Goal: Check status: Check status

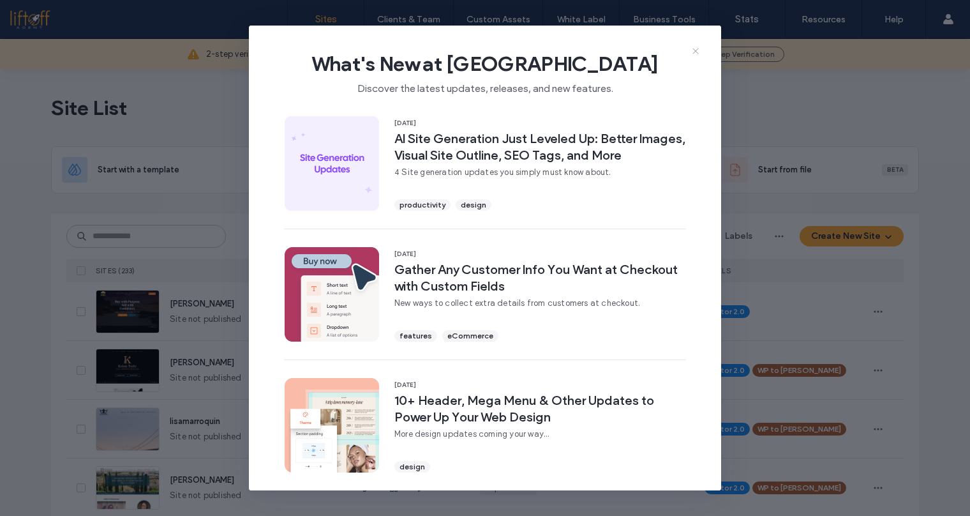
click at [698, 50] on icon at bounding box center [695, 51] width 10 height 10
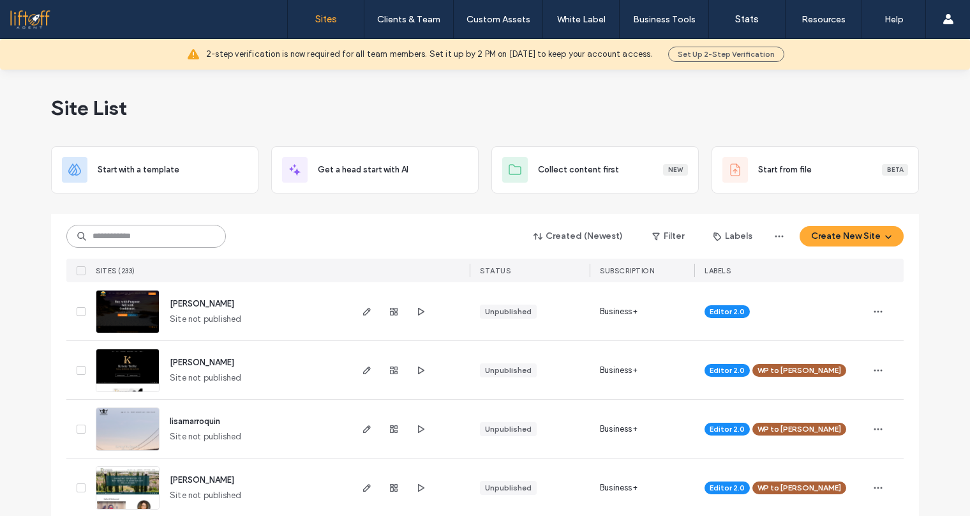
click at [170, 235] on input at bounding box center [146, 236] width 160 height 23
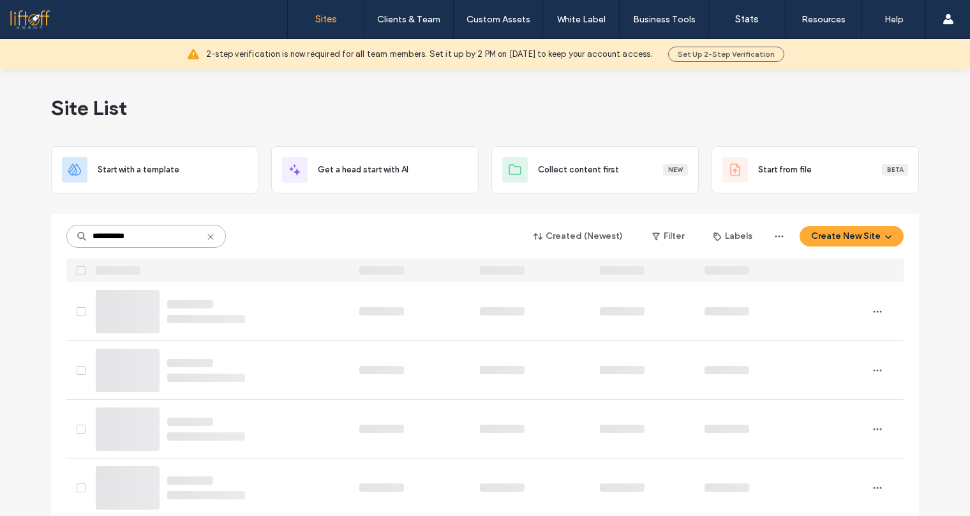
type input "**********"
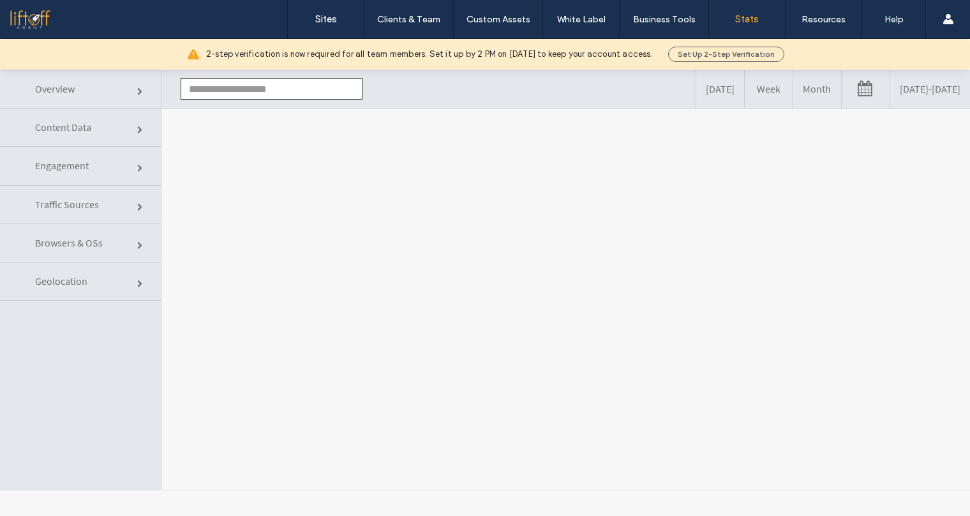
type input "**********"
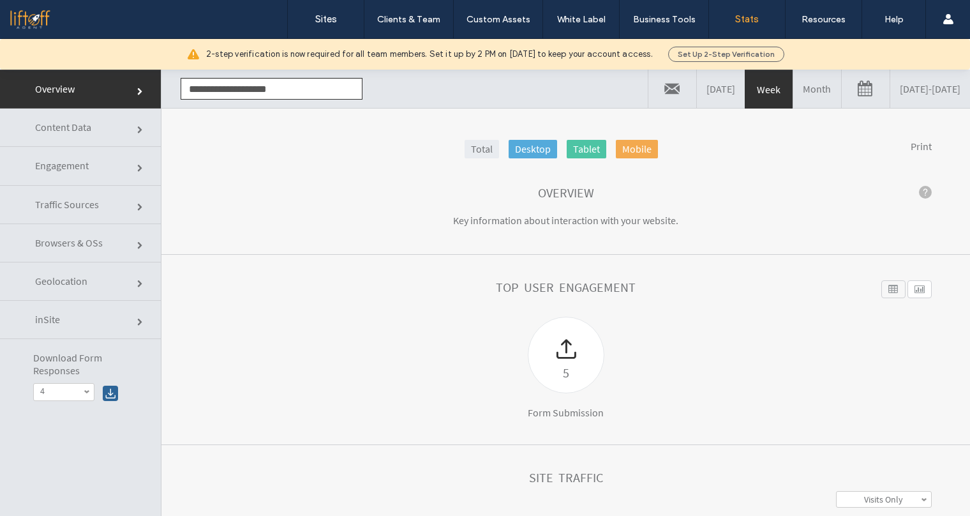
click at [890, 96] on link "08/09/2025 - 08/16/2025" at bounding box center [930, 89] width 80 height 38
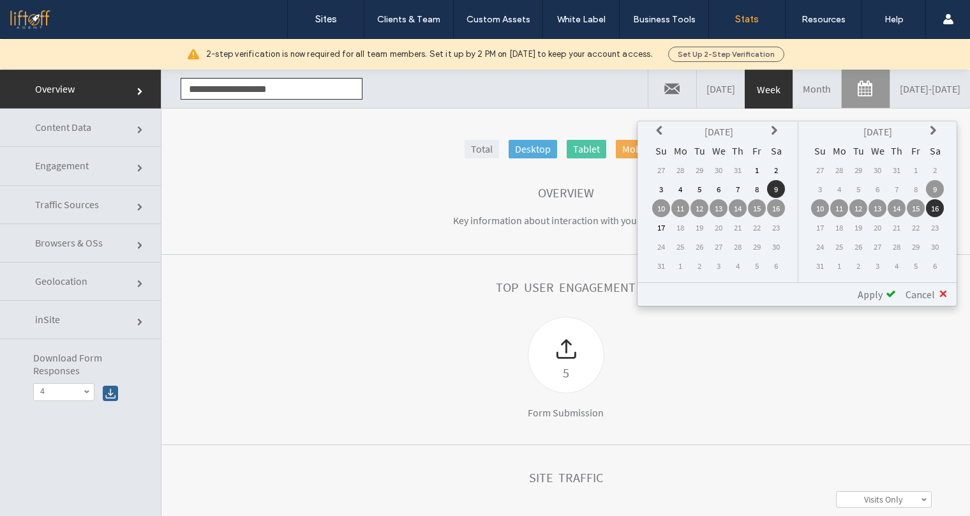
click at [664, 205] on td "10" at bounding box center [661, 208] width 18 height 18
click at [936, 205] on td "16" at bounding box center [935, 208] width 18 height 18
click at [867, 293] on span "Apply" at bounding box center [870, 294] width 25 height 13
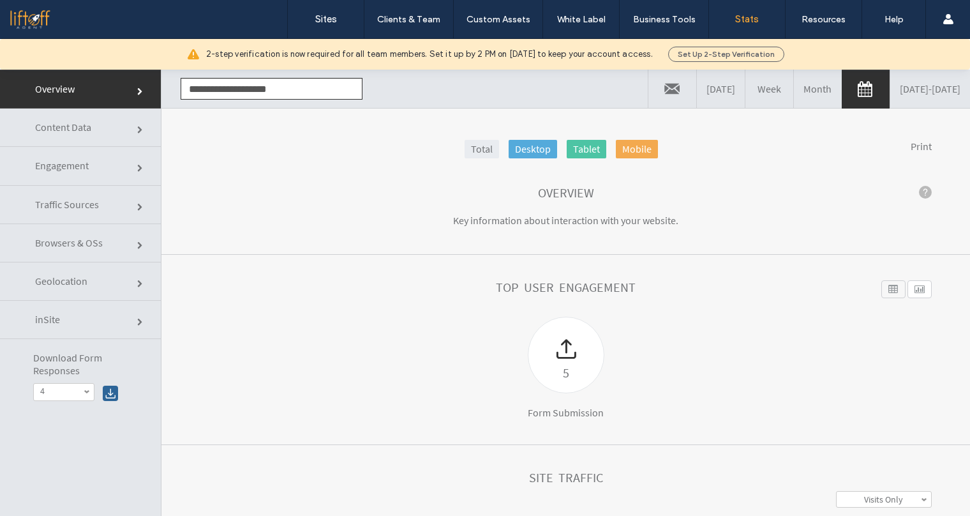
click at [137, 128] on span "Content Data" at bounding box center [141, 130] width 8 height 8
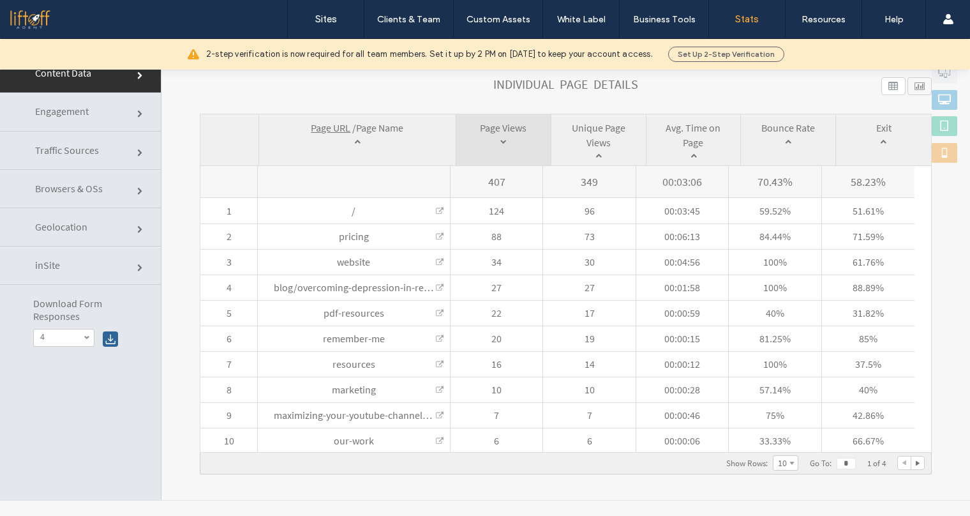
scroll to position [64, 0]
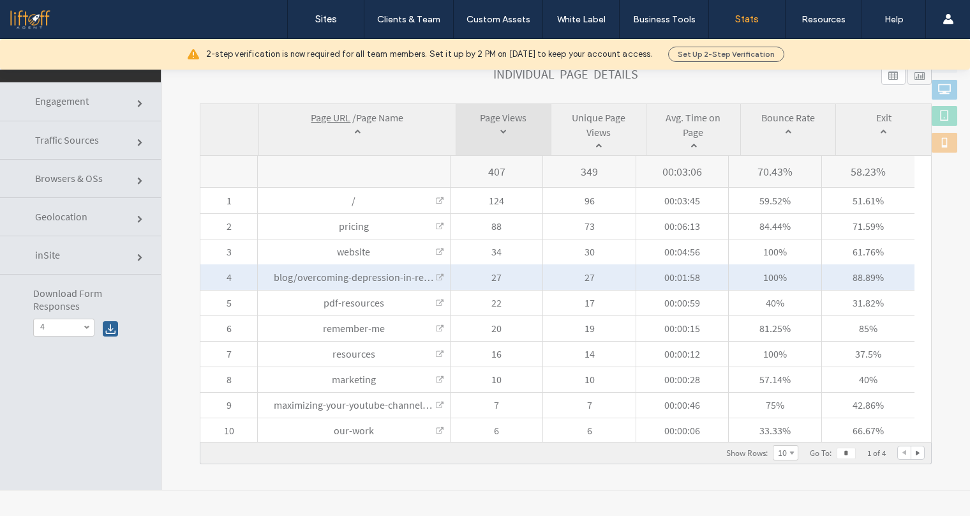
click at [439, 272] on span "blog/overcoming-depression-in-real-estate-strategies-for-agents" at bounding box center [414, 277] width 280 height 13
click link
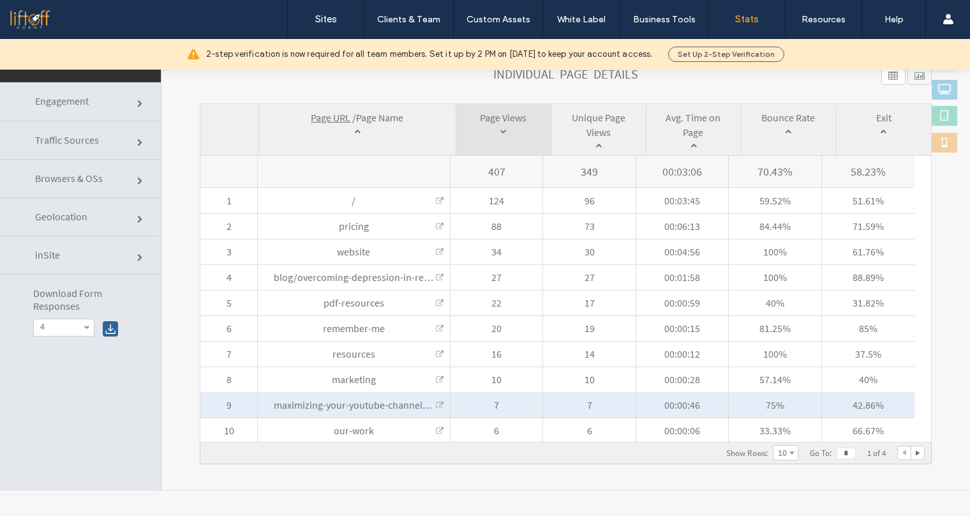
click link
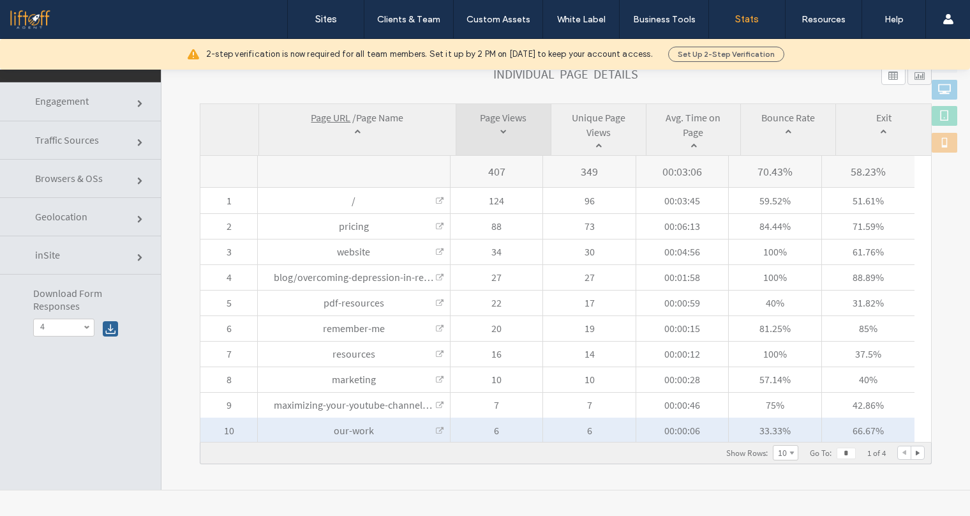
click link
